Goal: Transaction & Acquisition: Purchase product/service

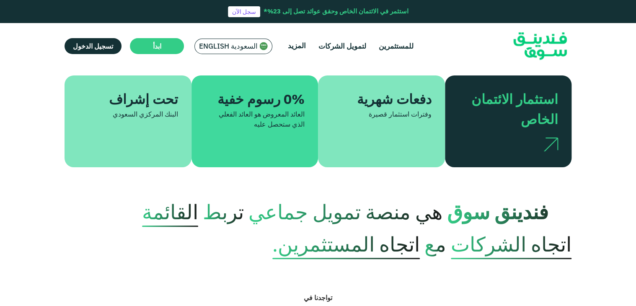
click at [223, 46] on span "السعودية English" at bounding box center [228, 47] width 59 height 10
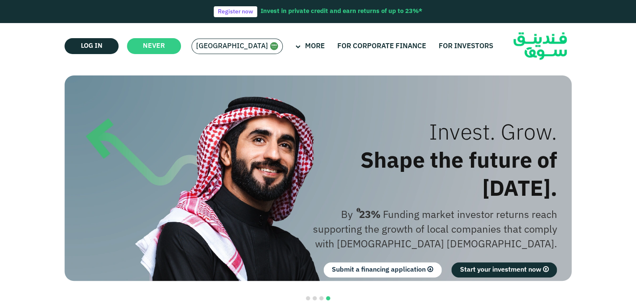
click at [587, 88] on section "prosperity With principles. Compliance with the provisions of Islamic Sharia Sh…" at bounding box center [318, 244] width 636 height 339
click at [86, 46] on font "Log in" at bounding box center [92, 46] width 22 height 6
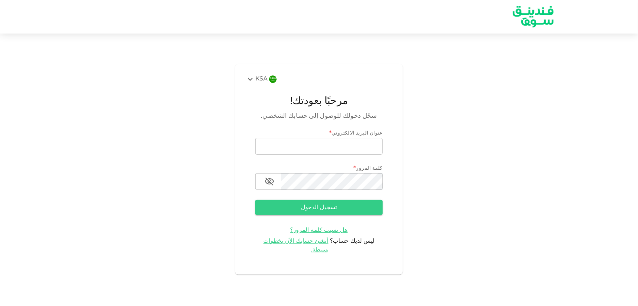
type input "[EMAIL_ADDRESS][DOMAIN_NAME]"
click at [255, 83] on icon at bounding box center [250, 79] width 10 height 10
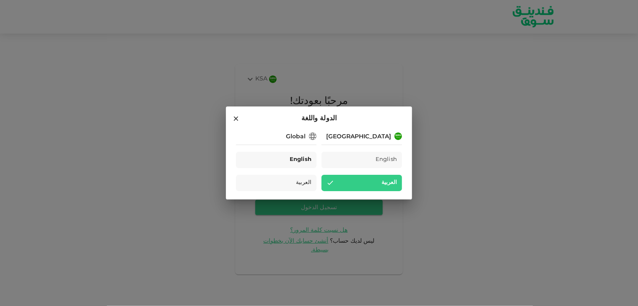
click at [297, 158] on span "English" at bounding box center [301, 160] width 22 height 10
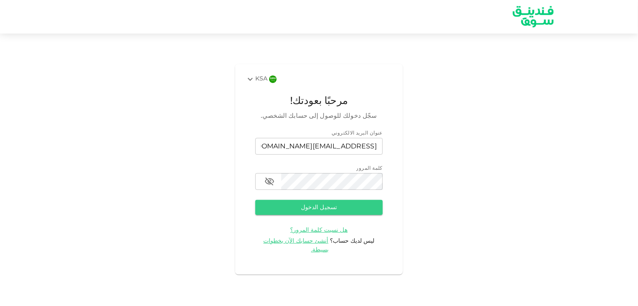
click at [266, 83] on div "KSA" at bounding box center [256, 79] width 22 height 10
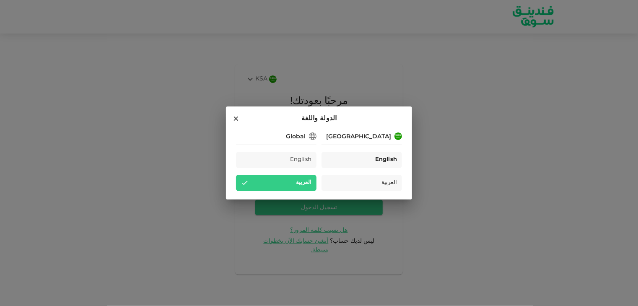
click at [377, 160] on span "English" at bounding box center [386, 160] width 22 height 10
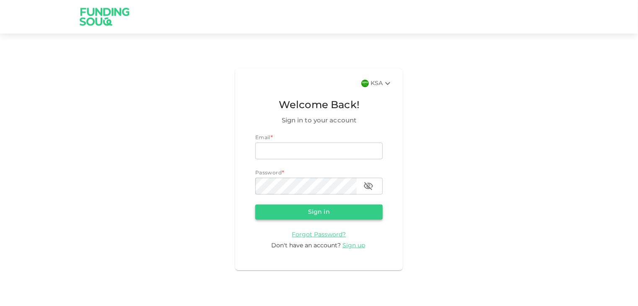
type input "[EMAIL_ADDRESS][DOMAIN_NAME]"
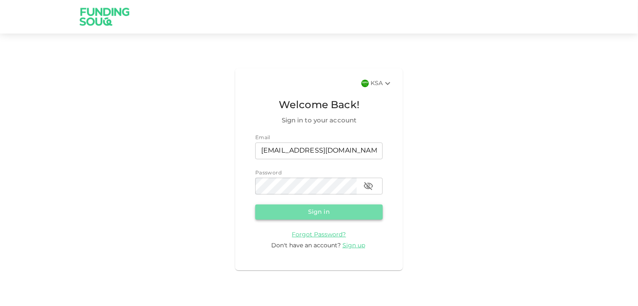
click at [311, 216] on button "Sign in" at bounding box center [318, 212] width 127 height 15
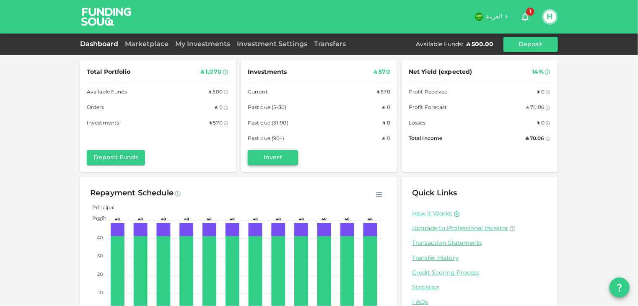
click at [275, 155] on button "Invest" at bounding box center [273, 157] width 50 height 15
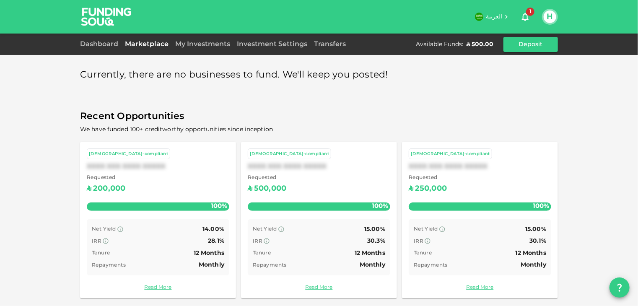
scroll to position [3, 0]
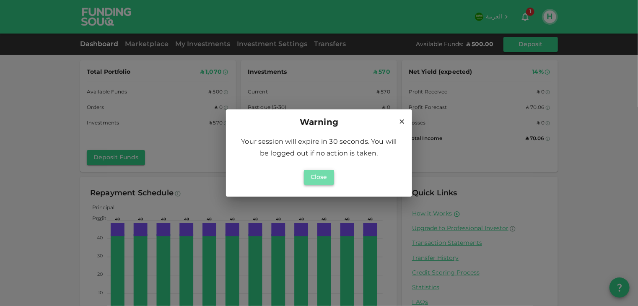
click at [324, 179] on button "Close" at bounding box center [319, 177] width 30 height 15
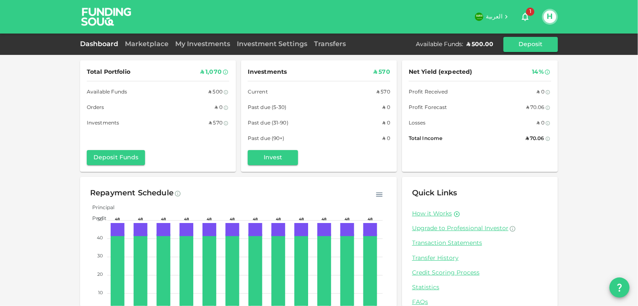
scroll to position [41, 0]
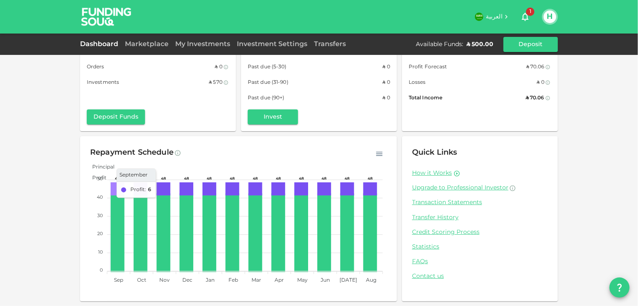
click at [121, 191] on icon at bounding box center [118, 189] width 12 height 11
click at [112, 190] on icon at bounding box center [118, 189] width 12 height 11
click at [176, 153] on icon at bounding box center [177, 153] width 7 height 7
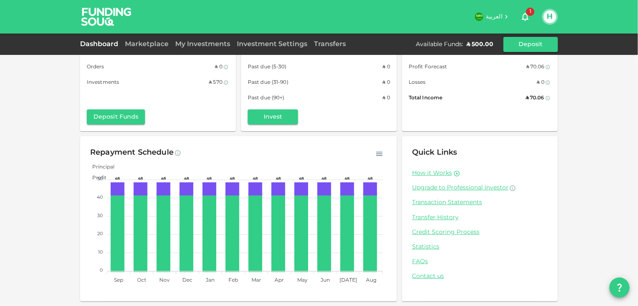
scroll to position [0, 0]
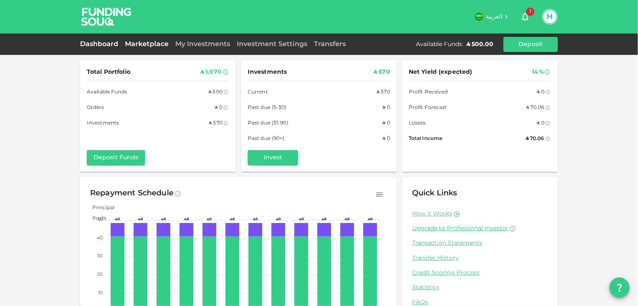
click at [135, 45] on link "Marketplace" at bounding box center [147, 44] width 50 height 6
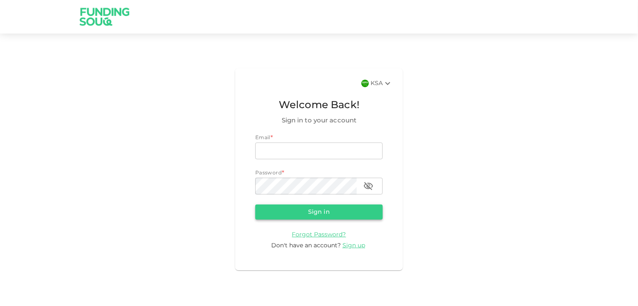
type input "hyderalih@gmail.com"
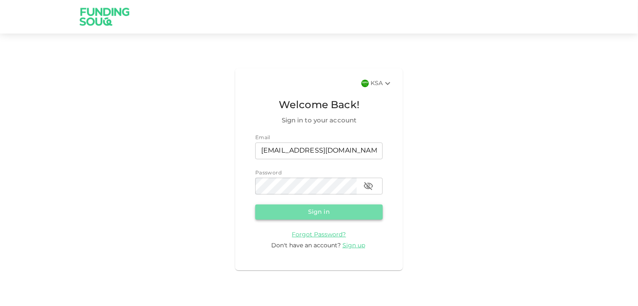
click at [309, 213] on button "Sign in" at bounding box center [318, 212] width 127 height 15
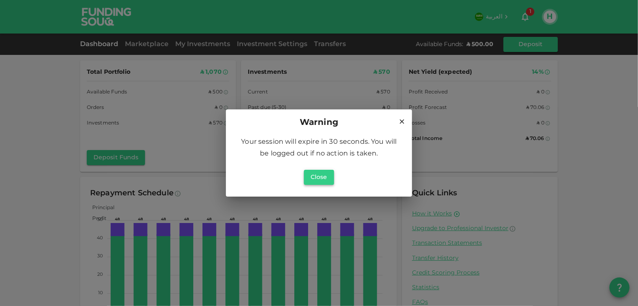
click at [319, 177] on button "Close" at bounding box center [319, 177] width 30 height 15
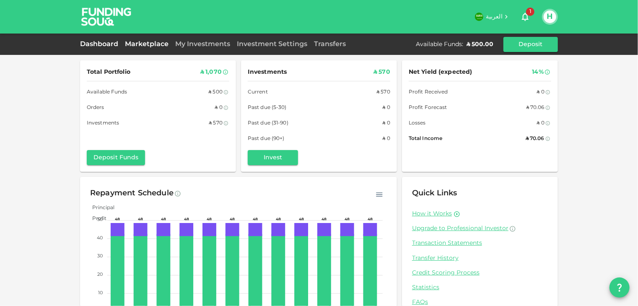
click at [142, 42] on link "Marketplace" at bounding box center [147, 44] width 50 height 6
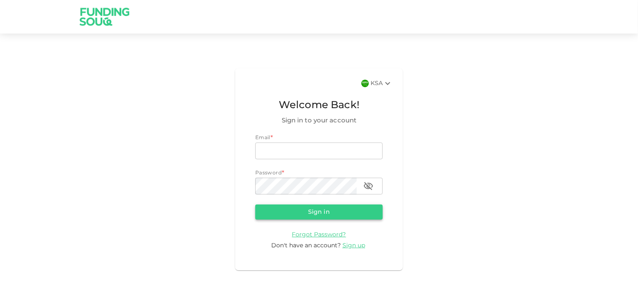
type input "[EMAIL_ADDRESS][DOMAIN_NAME]"
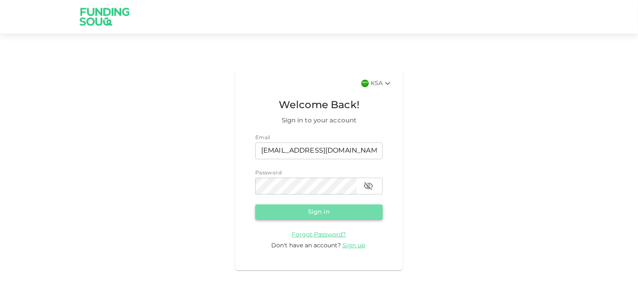
click at [324, 213] on button "Sign in" at bounding box center [318, 212] width 127 height 15
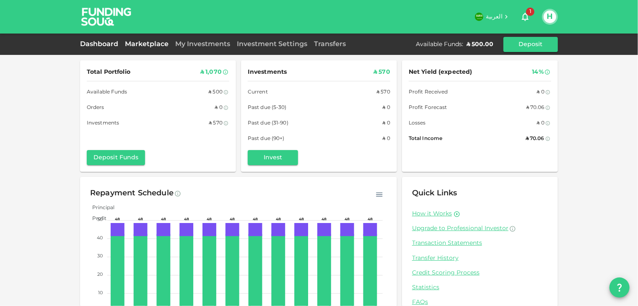
click at [142, 45] on link "Marketplace" at bounding box center [147, 44] width 50 height 6
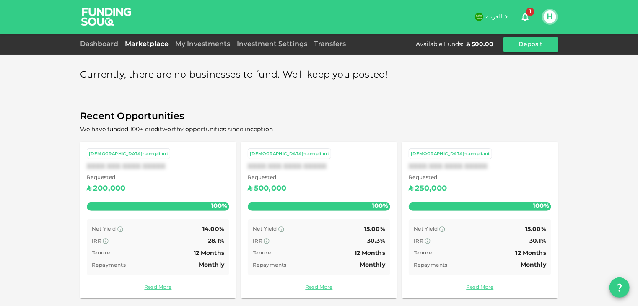
scroll to position [3, 0]
